Goal: Task Accomplishment & Management: Manage account settings

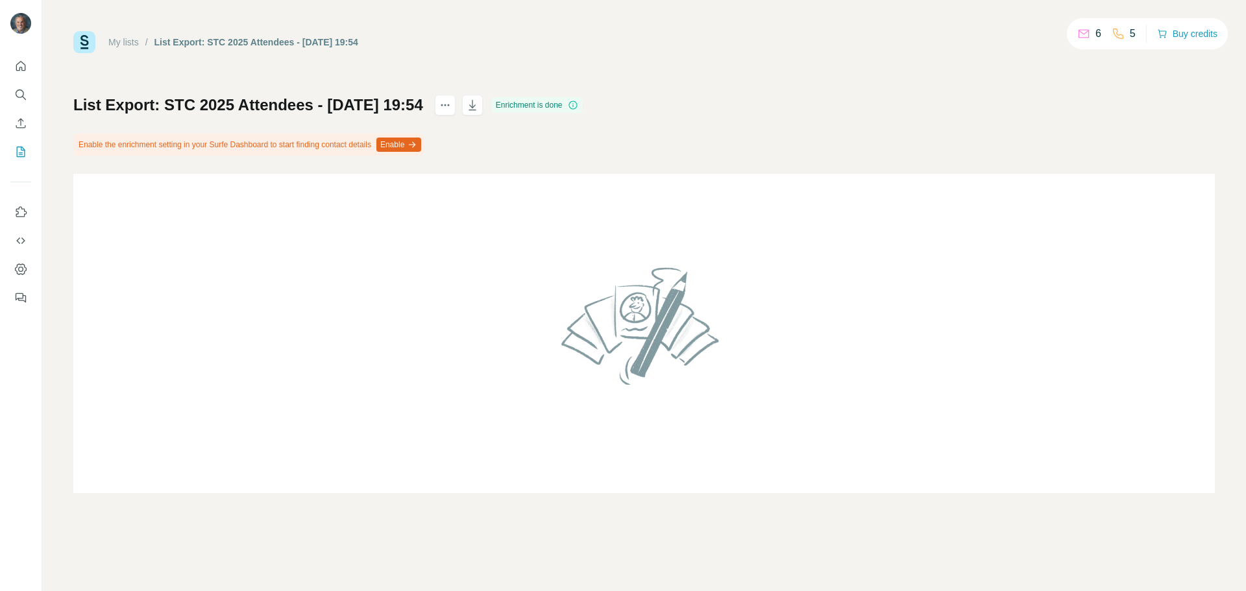
click at [127, 49] on div "My lists / List Export: STC 2025 Attendees - [DATE] 19:54" at bounding box center [215, 42] width 285 height 22
click at [127, 47] on link "My lists" at bounding box center [123, 42] width 30 height 10
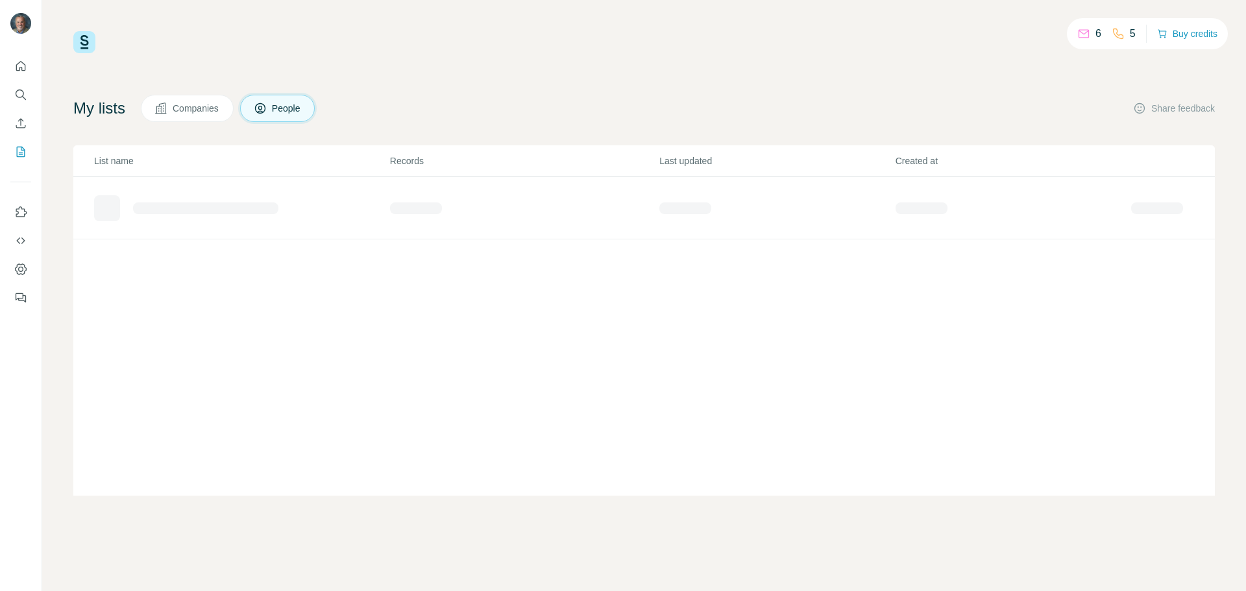
click at [124, 43] on div "6 5 Buy credits" at bounding box center [643, 42] width 1141 height 22
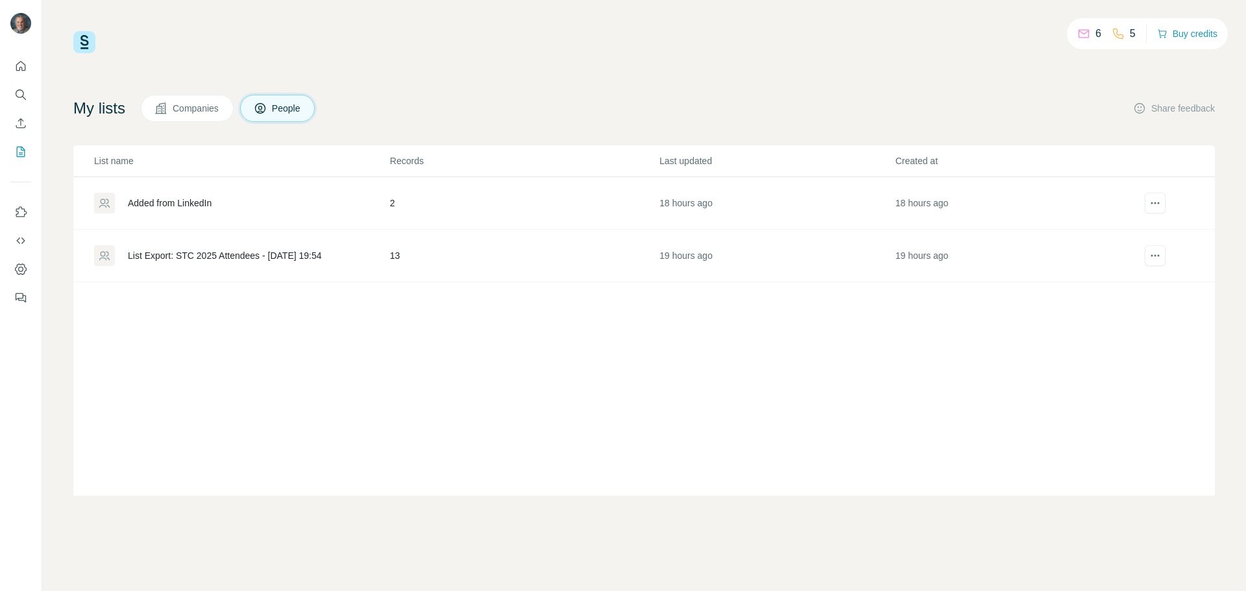
click at [208, 202] on div "Added from LinkedIn" at bounding box center [170, 203] width 84 height 13
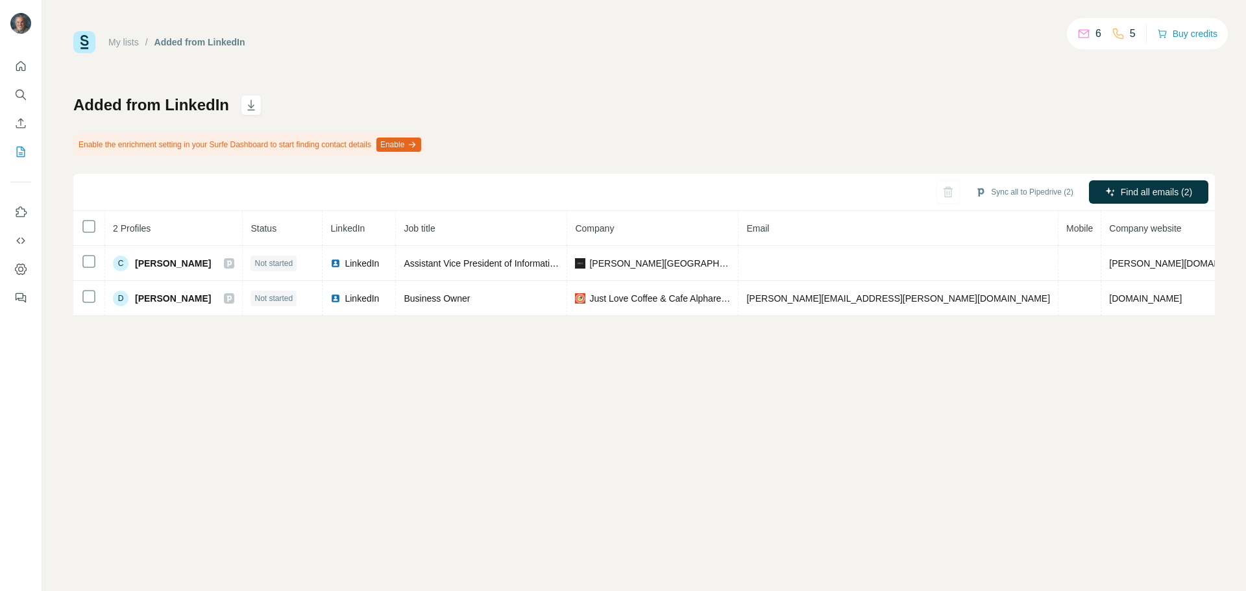
click at [877, 79] on div "My lists / Added from LinkedIn 6 5 Buy credits Added from LinkedIn Enable the e…" at bounding box center [643, 173] width 1141 height 285
click at [528, 96] on div "Added from LinkedIn Enable the enrichment setting in your Surfe Dashboard to st…" at bounding box center [643, 205] width 1141 height 221
